Goal: Task Accomplishment & Management: Complete application form

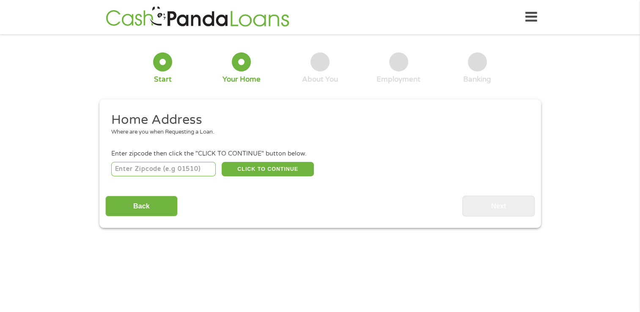
click at [169, 166] on input "number" at bounding box center [163, 169] width 104 height 14
type input "28433"
select select "North Carolina"
click at [295, 172] on button "CLICK TO CONTINUE" at bounding box center [268, 169] width 92 height 14
type input "28433"
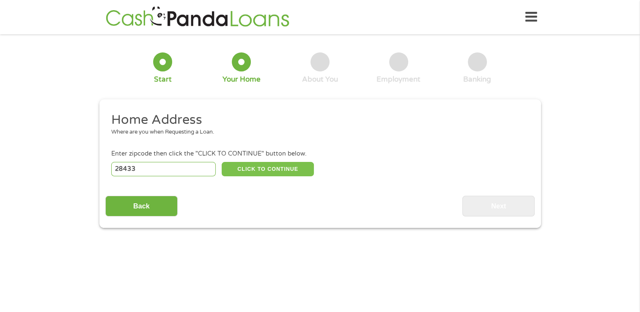
type input "Clarkton"
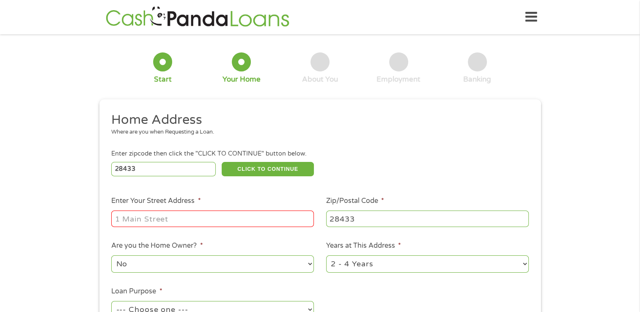
click at [219, 216] on input "Enter Your Street Address *" at bounding box center [212, 219] width 203 height 16
type input "[STREET_ADDRESS]"
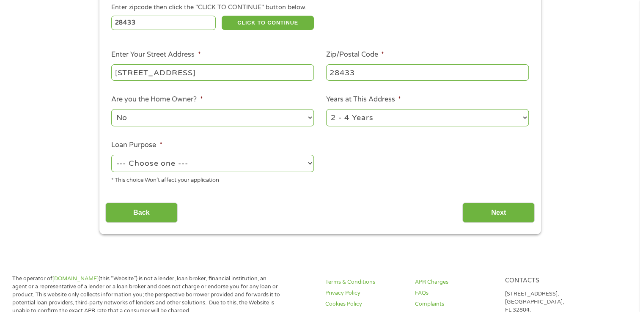
scroll to position [148, 0]
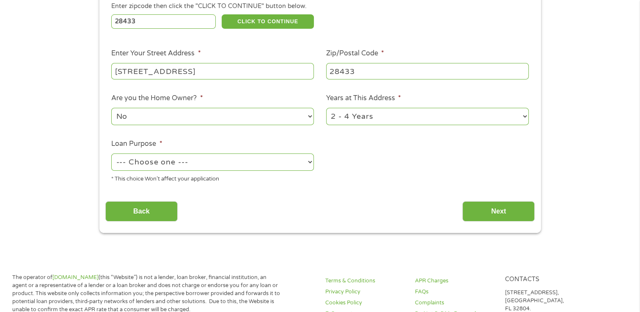
click at [242, 162] on select "--- Choose one --- Pay Bills Debt Consolidation Home Improvement Major Purchase…" at bounding box center [212, 161] width 203 height 17
select select "majorpurchase"
click at [111, 154] on select "--- Choose one --- Pay Bills Debt Consolidation Home Improvement Major Purchase…" at bounding box center [212, 161] width 203 height 17
click at [502, 217] on input "Next" at bounding box center [498, 211] width 72 height 21
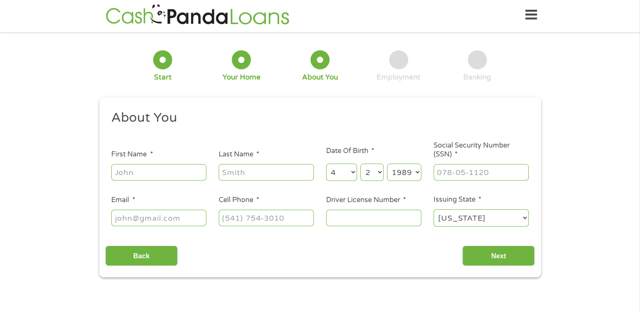
scroll to position [0, 0]
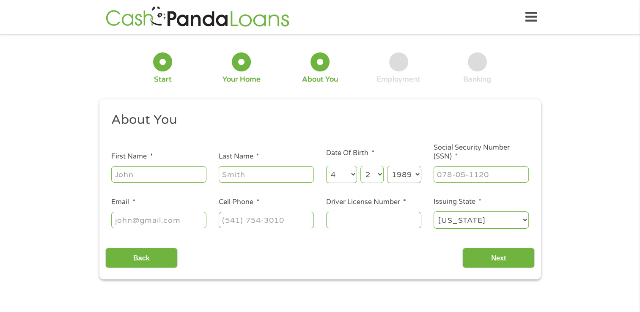
click at [143, 179] on input "First Name *" at bounding box center [158, 174] width 95 height 16
type input "[PERSON_NAME]"
type input "[EMAIL_ADDRESS][DOMAIN_NAME]"
type input "[PHONE_NUMBER]"
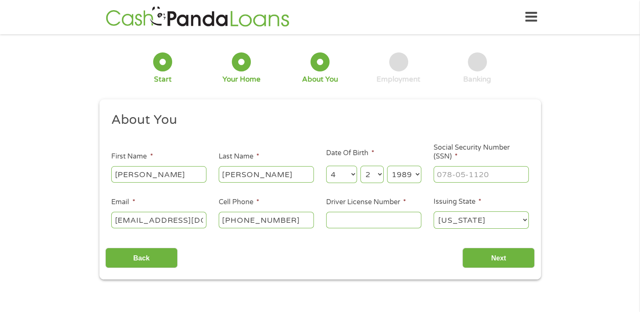
click at [489, 176] on input "Social Security Number (SSN) *" at bounding box center [480, 174] width 95 height 16
type input "228-59-0945"
click at [392, 223] on input "Driver License Number *" at bounding box center [373, 220] width 95 height 16
type input "38106834"
click at [494, 261] on input "Next" at bounding box center [498, 258] width 72 height 21
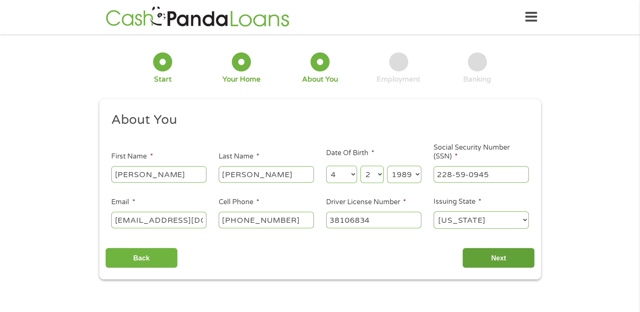
scroll to position [3, 3]
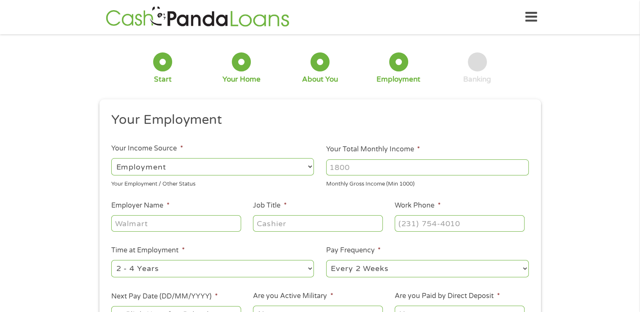
click at [376, 164] on input "Your Total Monthly Income *" at bounding box center [427, 167] width 203 height 16
type input "5000"
click at [460, 222] on input "Work Phone *" at bounding box center [458, 223] width 129 height 16
type input "[PHONE_NUMBER]"
click at [164, 219] on input "Employer Name *" at bounding box center [175, 223] width 129 height 16
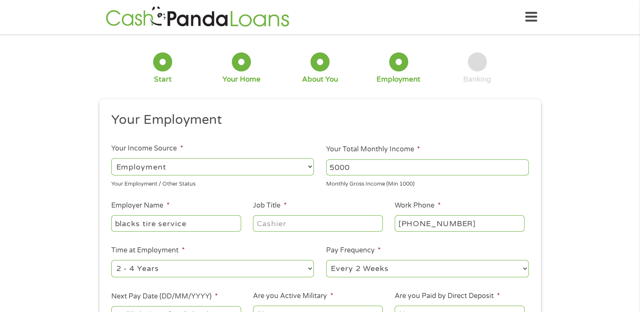
type input "blacks tire service"
click at [314, 226] on input "Job Title *" at bounding box center [317, 223] width 129 height 16
type input "manager"
click at [279, 273] on select "--- Choose one --- 1 Year or less 1 - 2 Years 2 - 4 Years Over 4 Years" at bounding box center [212, 268] width 203 height 17
select select "60months"
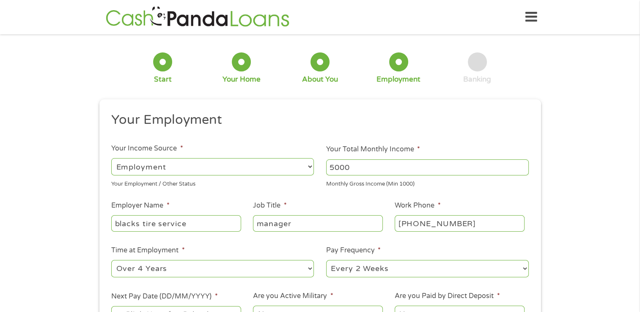
click at [111, 260] on select "--- Choose one --- 1 Year or less 1 - 2 Years 2 - 4 Years Over 4 Years" at bounding box center [212, 268] width 203 height 17
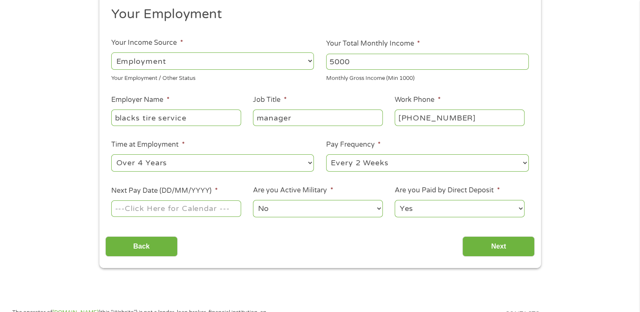
scroll to position [106, 0]
click at [215, 210] on input "Next Pay Date (DD/MM/YYYY) *" at bounding box center [175, 208] width 129 height 16
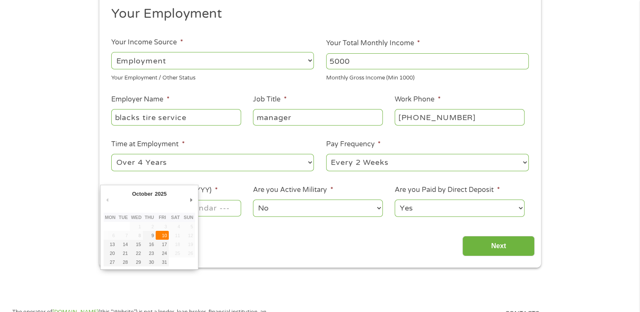
type input "[DATE]"
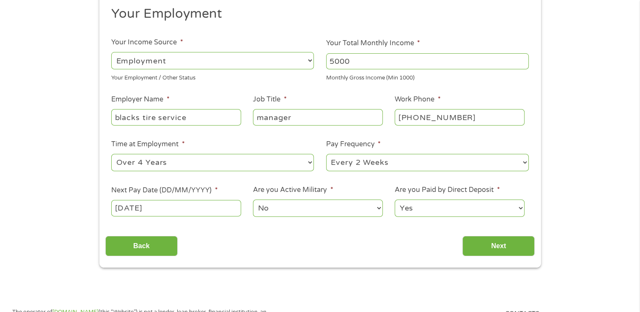
click at [316, 210] on select "No Yes" at bounding box center [317, 208] width 129 height 17
click at [445, 208] on select "Yes No" at bounding box center [458, 208] width 129 height 17
click at [394, 200] on select "Yes No" at bounding box center [458, 208] width 129 height 17
click at [497, 245] on input "Next" at bounding box center [498, 246] width 72 height 21
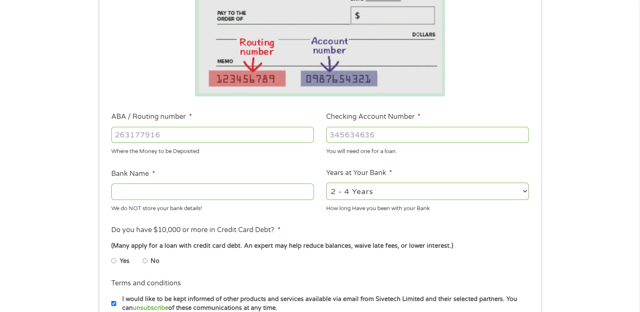
scroll to position [162, 0]
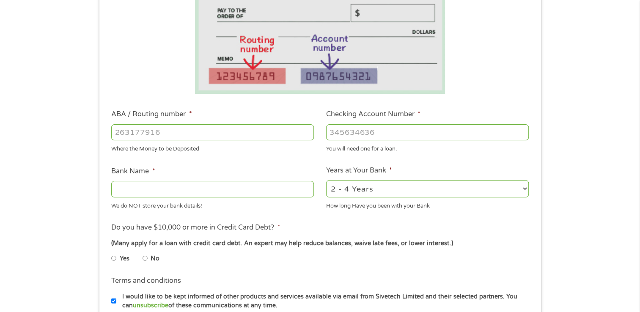
click at [149, 136] on input "ABA / Routing number *" at bounding box center [212, 132] width 203 height 16
type input "031101279"
type input "THE BANCORP BANK"
type input "031101279"
click at [412, 137] on input "Checking Account Number *" at bounding box center [427, 132] width 203 height 16
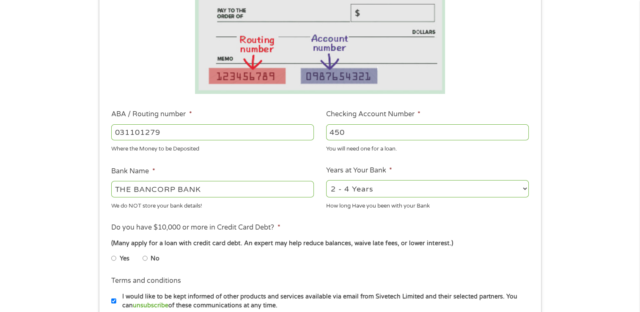
type input "450"
click at [145, 260] on input "No" at bounding box center [144, 259] width 5 height 14
radio input "true"
click at [403, 134] on input "450" at bounding box center [427, 132] width 203 height 16
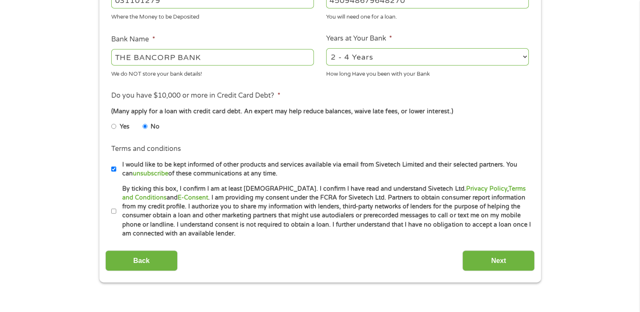
scroll to position [298, 0]
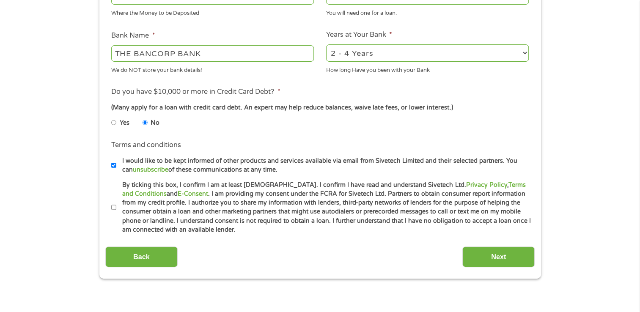
type input "450948679648270"
click at [120, 211] on label "By ticking this box, I confirm I am at least [DEMOGRAPHIC_DATA]. I confirm I ha…" at bounding box center [323, 208] width 415 height 54
click at [116, 211] on input "By ticking this box, I confirm I am at least [DEMOGRAPHIC_DATA]. I confirm I ha…" at bounding box center [113, 208] width 5 height 14
checkbox input "true"
click at [178, 194] on link "E-Consent" at bounding box center [193, 193] width 30 height 7
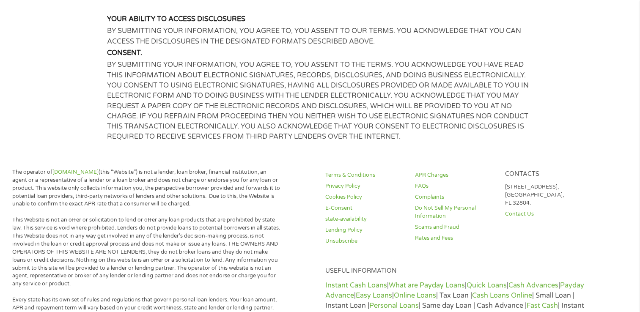
scroll to position [498, 0]
click at [364, 176] on link "Terms & Conditions" at bounding box center [364, 176] width 79 height 8
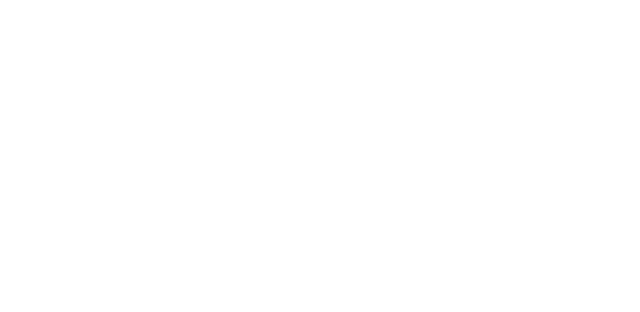
click at [0, 0] on html at bounding box center [0, 0] width 0 height 0
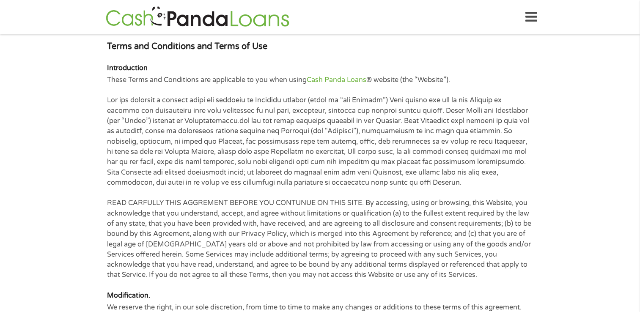
click at [456, 224] on p "READ CARFULLY THIS AGGREMENT BEFORE YOU CONTUNUE ON THIS SITE. By accessing, us…" at bounding box center [320, 239] width 426 height 82
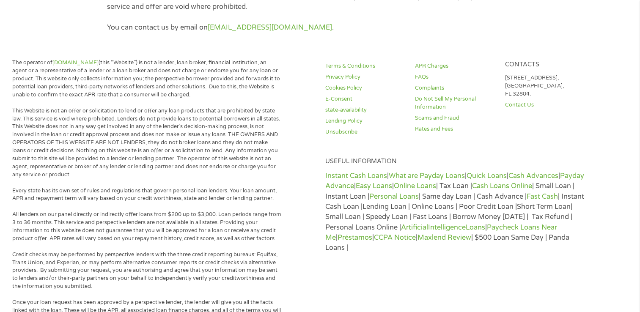
scroll to position [3280, 0]
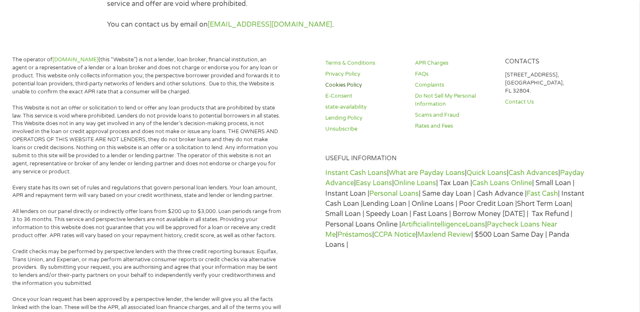
click at [357, 88] on link "Cookies Policy" at bounding box center [364, 85] width 79 height 8
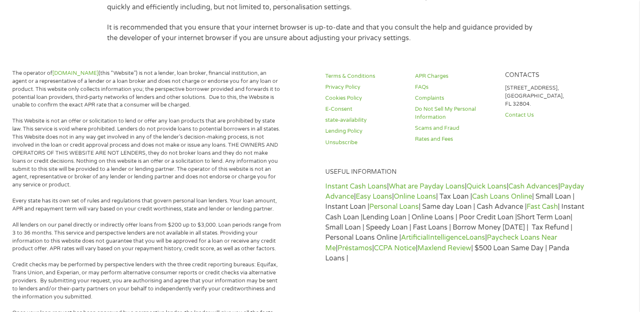
scroll to position [392, 0]
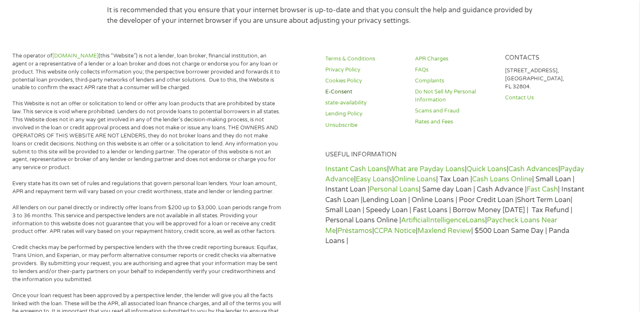
click at [341, 92] on link "E-Consent" at bounding box center [364, 92] width 79 height 8
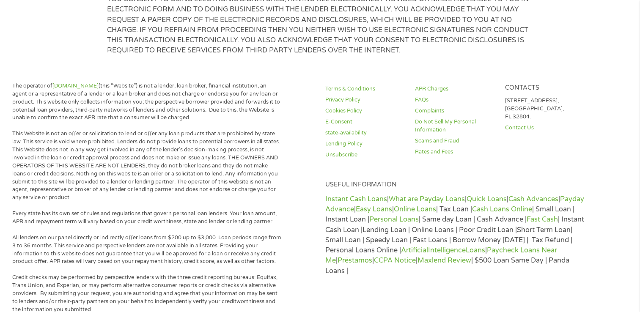
scroll to position [586, 0]
click at [359, 142] on link "Lending Policy" at bounding box center [364, 143] width 79 height 8
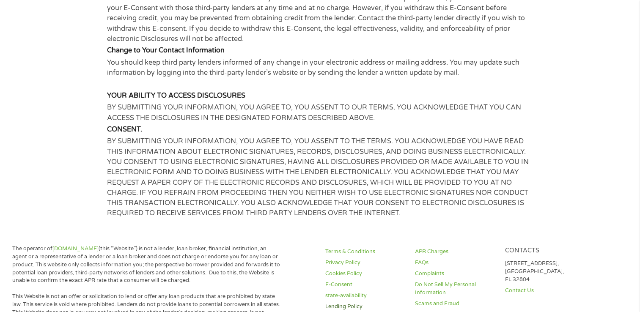
scroll to position [430, 0]
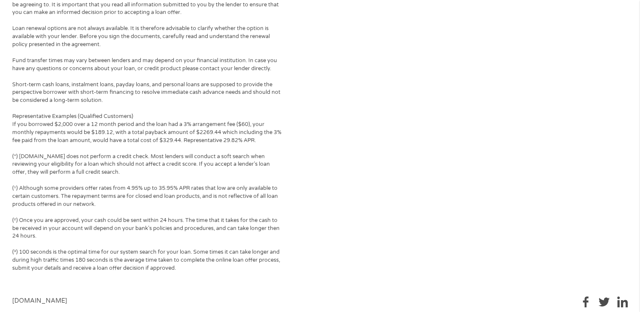
scroll to position [821, 0]
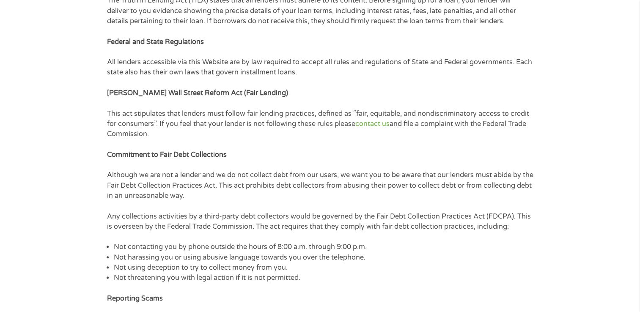
scroll to position [0, 0]
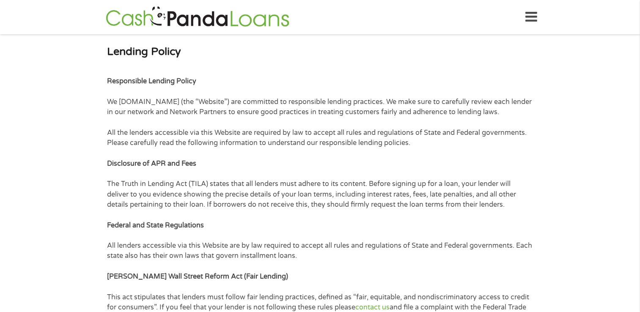
click at [530, 20] on icon at bounding box center [531, 17] width 12 height 21
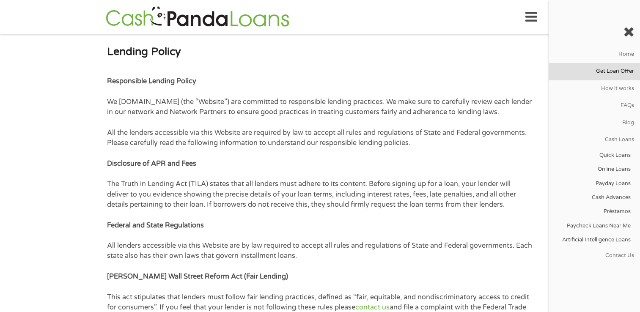
click at [622, 69] on link "Get Loan Offer" at bounding box center [593, 71] width 91 height 17
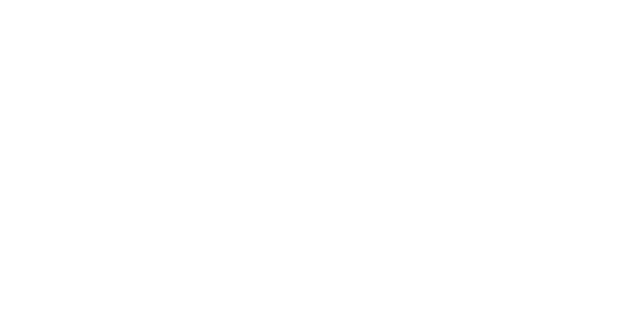
click at [0, 0] on html at bounding box center [0, 0] width 0 height 0
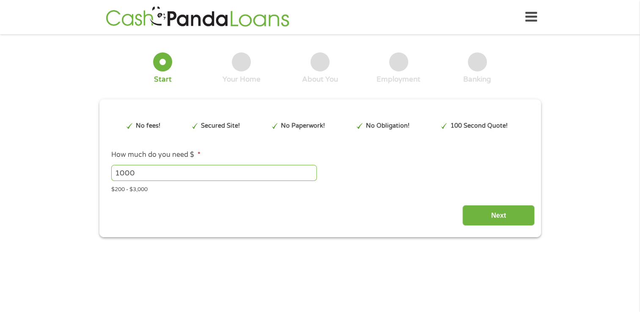
type input "EAIaIQobChMIoZf50v2UkAMVUqxaBR2WlyFLEAAYAiAAEgL8N_D_BwE"
click at [495, 217] on input "Next" at bounding box center [498, 215] width 72 height 21
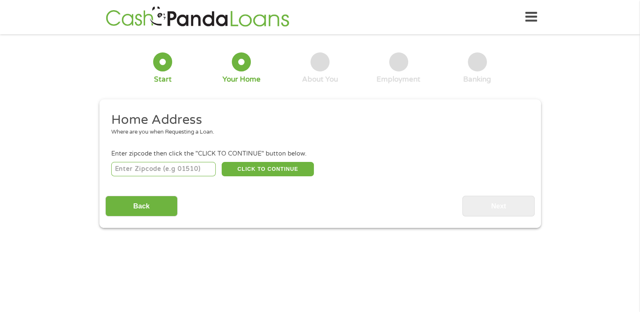
click at [188, 172] on input "number" at bounding box center [163, 169] width 104 height 14
type input "28433"
select select "[US_STATE]"
click at [258, 169] on button "CLICK TO CONTINUE" at bounding box center [268, 169] width 92 height 14
type input "28433"
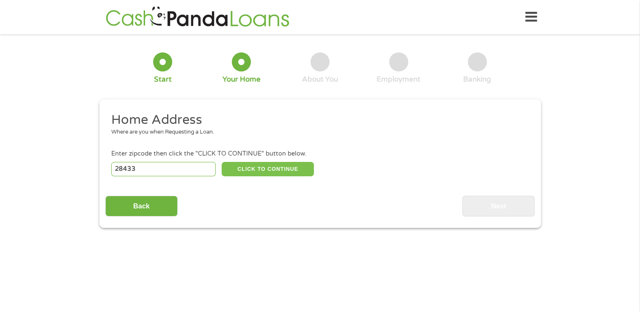
type input "Clarkton"
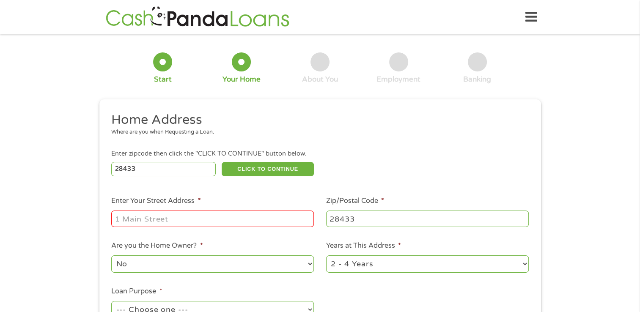
click at [244, 222] on input "Enter Your Street Address *" at bounding box center [212, 219] width 203 height 16
type input "[STREET_ADDRESS]"
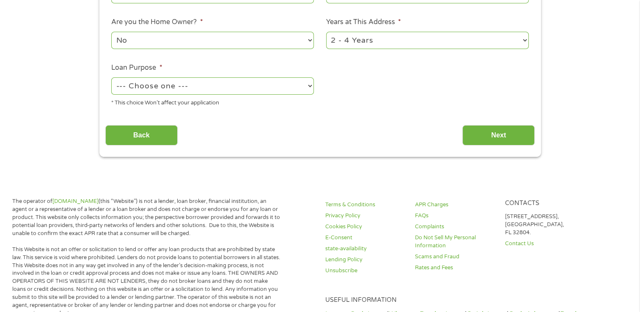
scroll to position [232, 0]
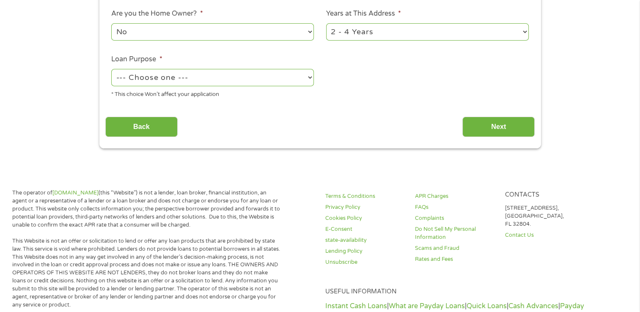
click at [266, 85] on select "--- Choose one --- Pay Bills Debt Consolidation Home Improvement Major Purchase…" at bounding box center [212, 77] width 203 height 17
click at [111, 70] on select "--- Choose one --- Pay Bills Debt Consolidation Home Improvement Major Purchase…" at bounding box center [212, 77] width 203 height 17
click at [232, 86] on select "--- Choose one --- Pay Bills Debt Consolidation Home Improvement Major Purchase…" at bounding box center [212, 77] width 203 height 17
click at [111, 70] on select "--- Choose one --- Pay Bills Debt Consolidation Home Improvement Major Purchase…" at bounding box center [212, 77] width 203 height 17
click at [188, 80] on select "--- Choose one --- Pay Bills Debt Consolidation Home Improvement Major Purchase…" at bounding box center [212, 77] width 203 height 17
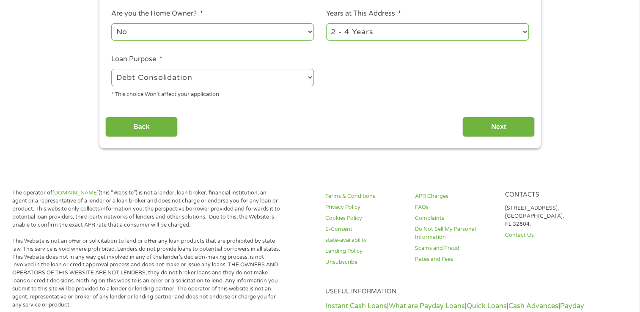
select select "paybills"
click at [111, 70] on select "--- Choose one --- Pay Bills Debt Consolidation Home Improvement Major Purchase…" at bounding box center [212, 77] width 203 height 17
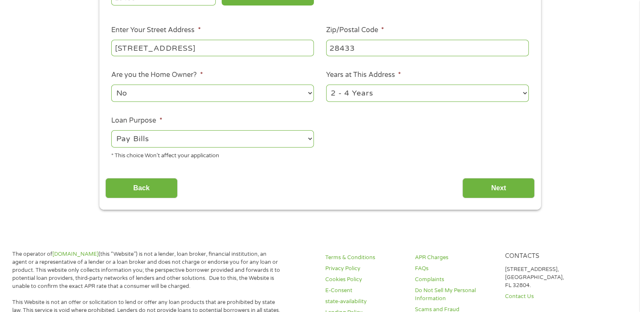
scroll to position [169, 0]
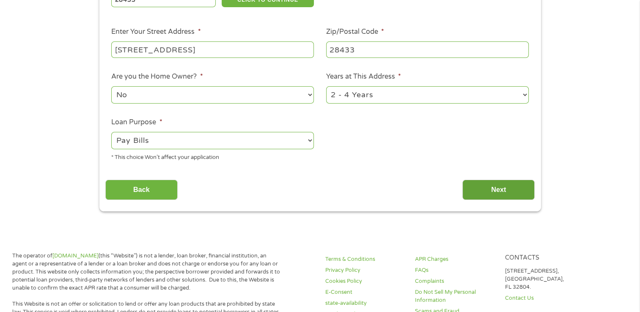
click at [499, 186] on input "Next" at bounding box center [498, 190] width 72 height 21
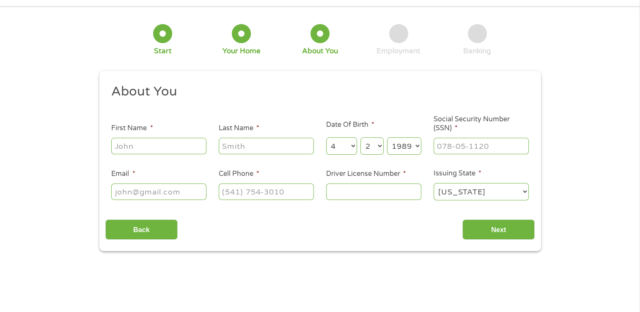
scroll to position [0, 0]
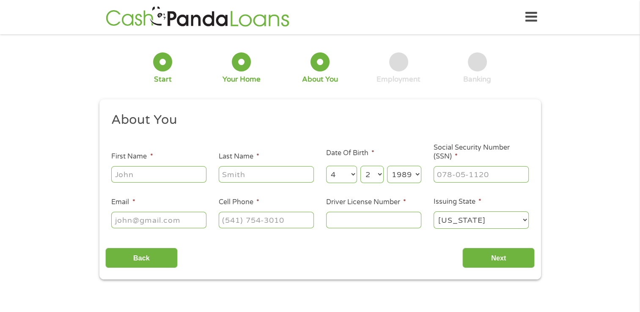
click at [178, 178] on input "First Name *" at bounding box center [158, 174] width 95 height 16
type input "[PERSON_NAME]"
type input "[EMAIL_ADDRESS][DOMAIN_NAME]"
type input "[PHONE_NUMBER]"
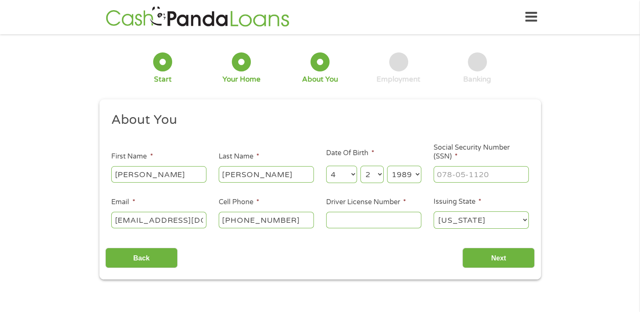
click at [372, 220] on input "Driver License Number *" at bounding box center [373, 220] width 95 height 16
type input "38106834"
click at [504, 178] on input "Social Security Number (SSN) *" at bounding box center [480, 174] width 95 height 16
type input "228-59-0945"
click at [498, 263] on input "Next" at bounding box center [498, 258] width 72 height 21
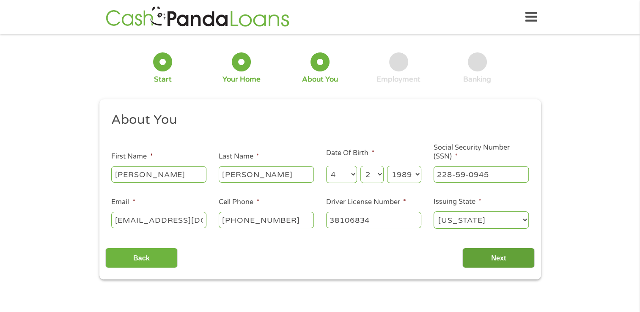
scroll to position [3, 3]
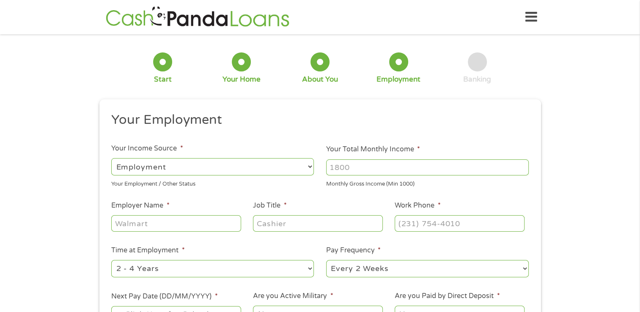
click at [498, 263] on select "--- Choose one --- Every 2 Weeks Every Week Monthly Semi-Monthly" at bounding box center [427, 268] width 203 height 17
click at [419, 170] on input "Your Total Monthly Income *" at bounding box center [427, 167] width 203 height 16
click at [338, 222] on input "Job Title *" at bounding box center [317, 223] width 129 height 16
type input "manager"
click at [195, 224] on input "Employer Name *" at bounding box center [175, 223] width 129 height 16
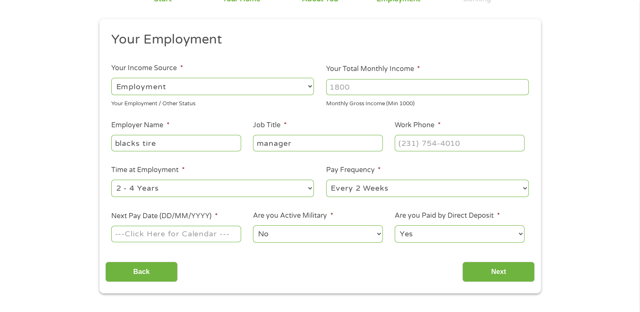
scroll to position [81, 0]
type input "blacks tire"
click at [452, 144] on input "Work Phone *" at bounding box center [458, 142] width 129 height 16
type input "[PHONE_NUMBER]"
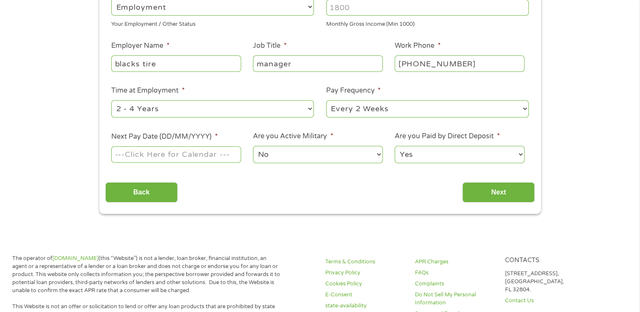
scroll to position [160, 0]
click at [219, 160] on input "Next Pay Date (DD/MM/YYYY) *" at bounding box center [175, 154] width 129 height 16
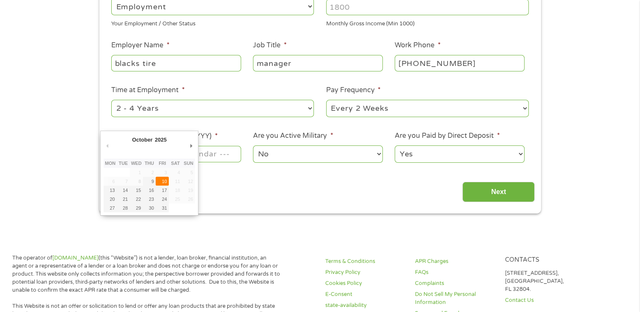
type input "[DATE]"
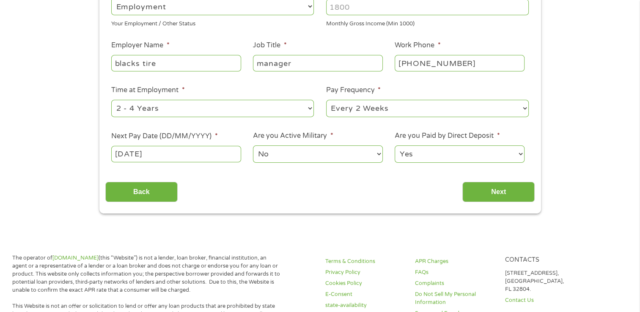
click at [512, 193] on input "Next" at bounding box center [498, 192] width 72 height 21
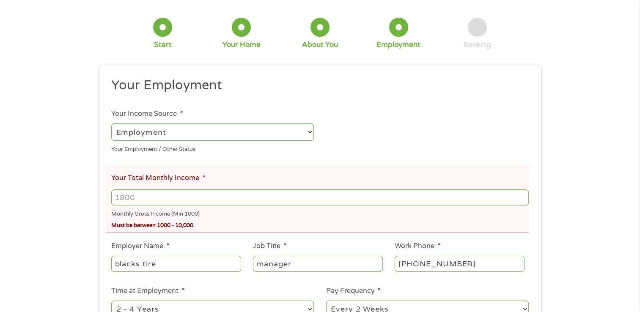
scroll to position [67, 0]
click at [247, 201] on input "Your Total Monthly Income *" at bounding box center [319, 197] width 417 height 16
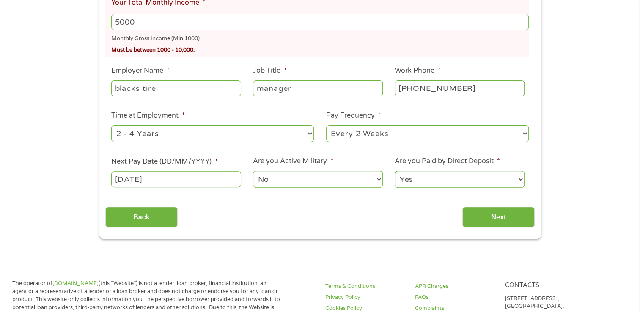
scroll to position [243, 0]
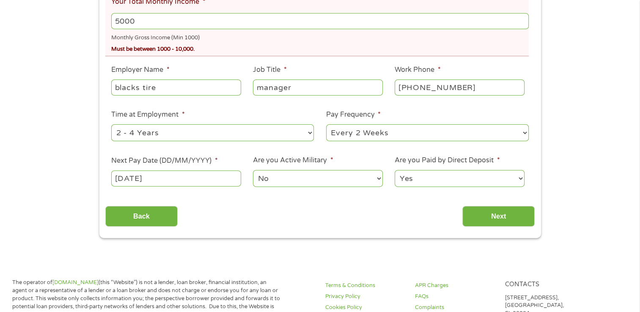
type input "5000"
click at [502, 216] on input "Next" at bounding box center [498, 216] width 72 height 21
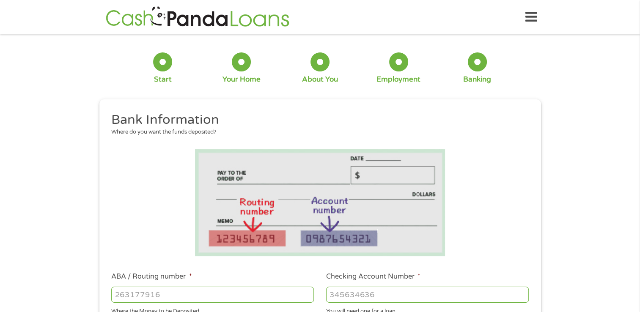
scroll to position [0, 0]
click at [240, 297] on input "ABA / Routing number *" at bounding box center [212, 295] width 203 height 16
type input "031101279"
type input "THE BANCORP BANK"
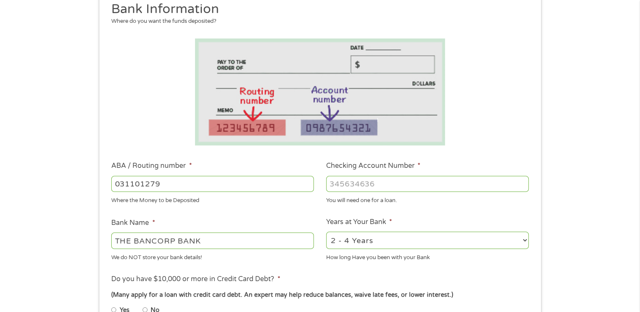
scroll to position [115, 0]
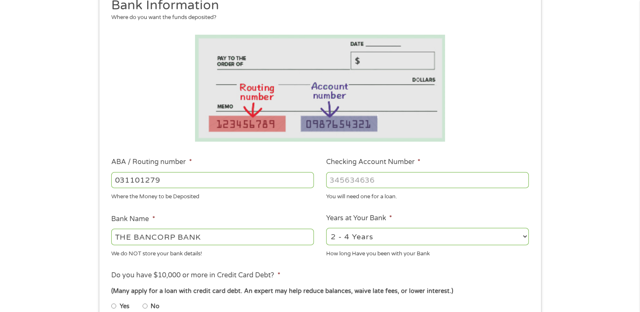
type input "031101279"
click at [416, 181] on input "Checking Account Number *" at bounding box center [427, 180] width 203 height 16
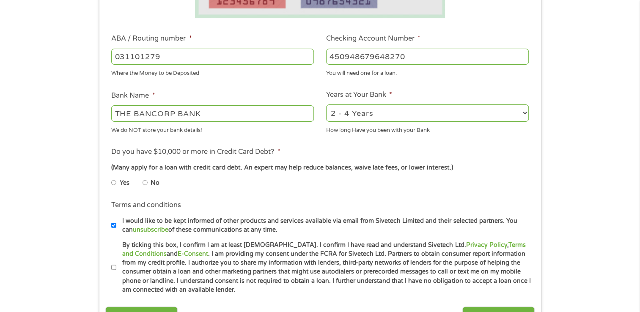
scroll to position [240, 0]
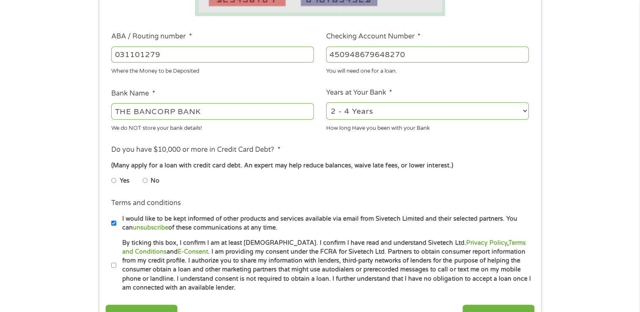
type input "450948679648270"
click at [152, 184] on label "No" at bounding box center [155, 180] width 9 height 9
click at [148, 184] on input "No" at bounding box center [144, 181] width 5 height 14
radio input "true"
click at [118, 273] on label "By ticking this box, I confirm I am at least [DEMOGRAPHIC_DATA]. I confirm I ha…" at bounding box center [323, 265] width 415 height 54
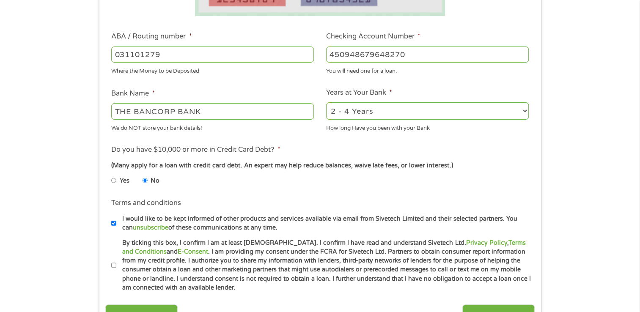
click at [116, 272] on input "By ticking this box, I confirm I am at least [DEMOGRAPHIC_DATA]. I confirm I ha…" at bounding box center [113, 266] width 5 height 14
checkbox input "true"
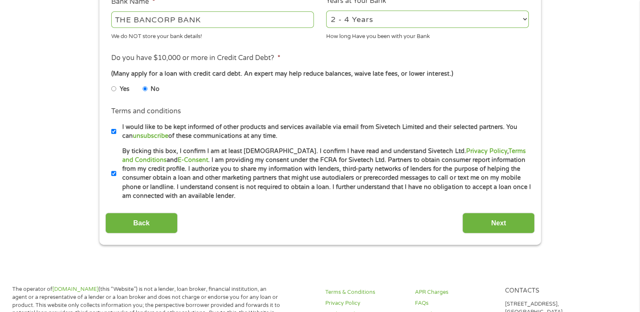
scroll to position [336, 0]
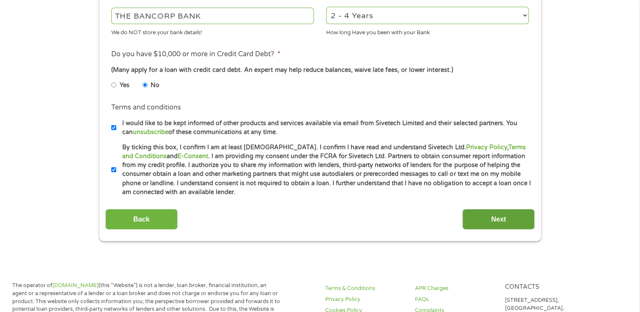
click at [515, 219] on input "Next" at bounding box center [498, 219] width 72 height 21
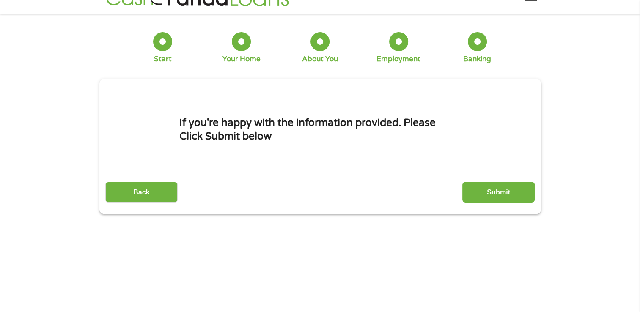
scroll to position [0, 0]
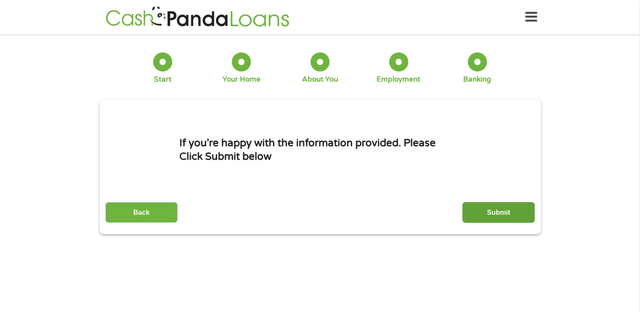
click at [520, 205] on input "Submit" at bounding box center [498, 212] width 72 height 21
